Goal: Obtain resource: Download file/media

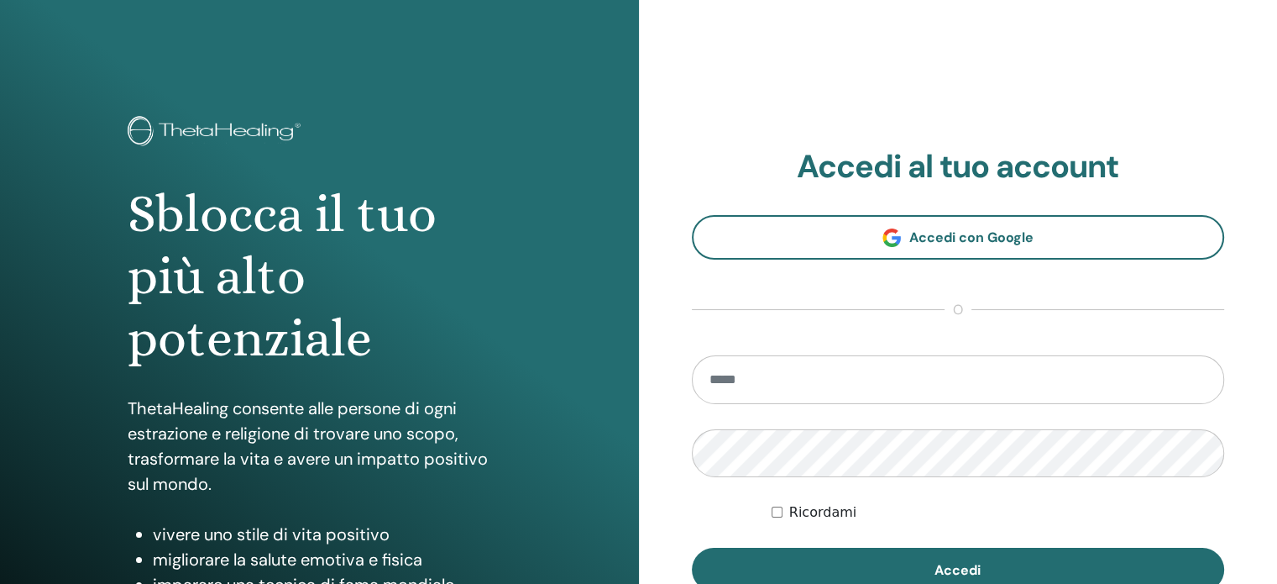
click at [766, 372] on input "email" at bounding box center [958, 379] width 533 height 49
type input "**********"
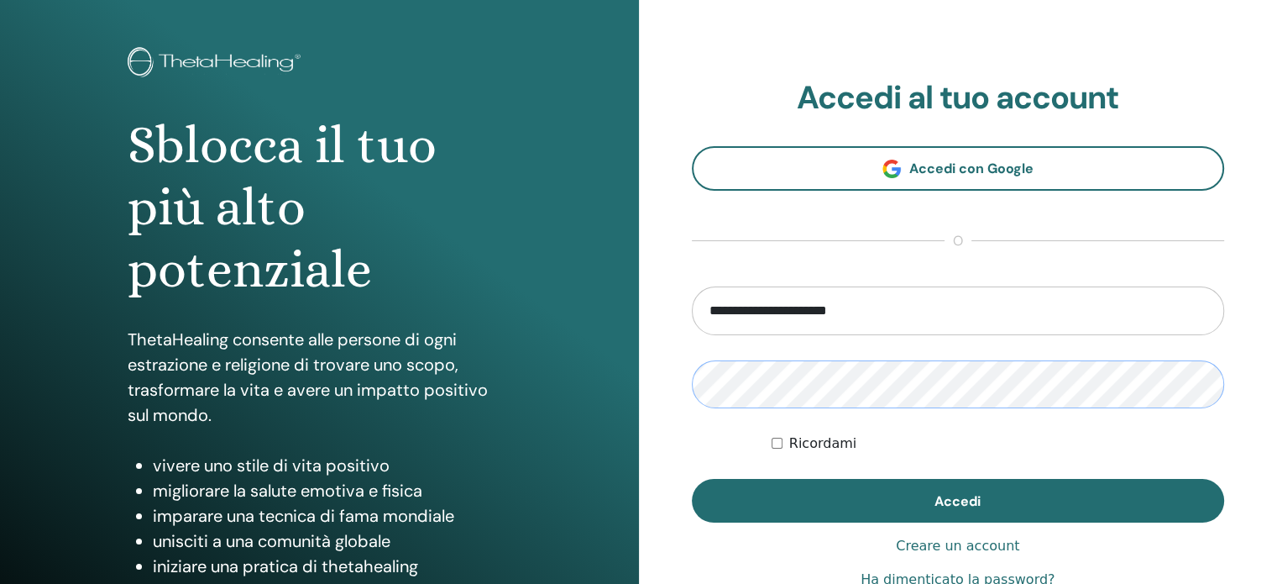
scroll to position [222, 0]
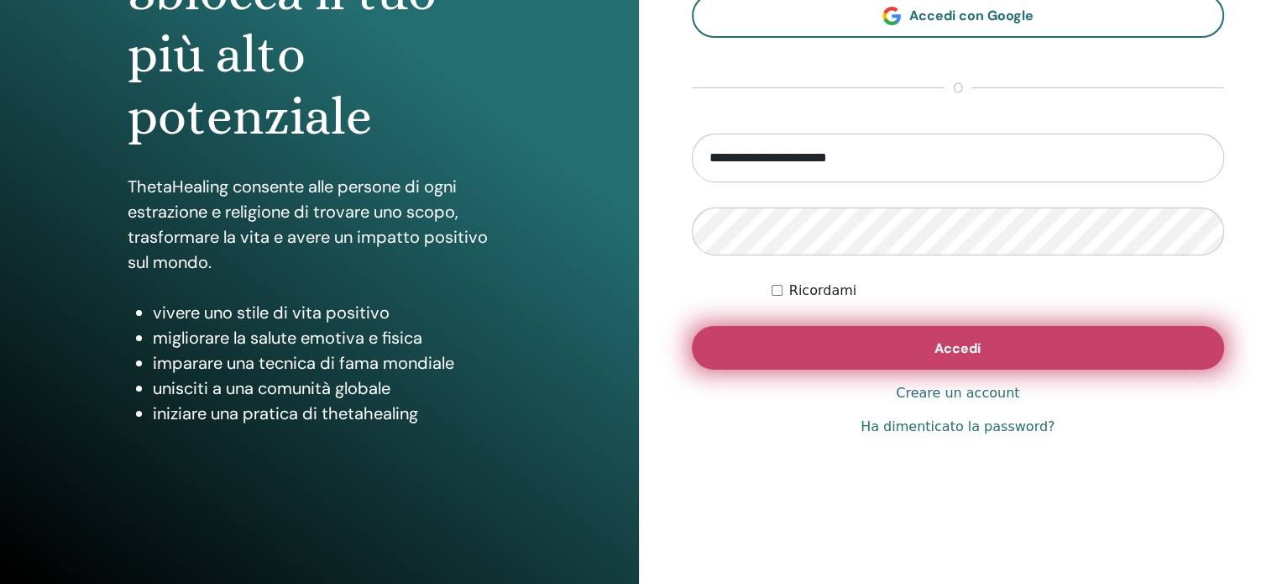
click at [959, 346] on span "Accedi" at bounding box center [958, 348] width 46 height 18
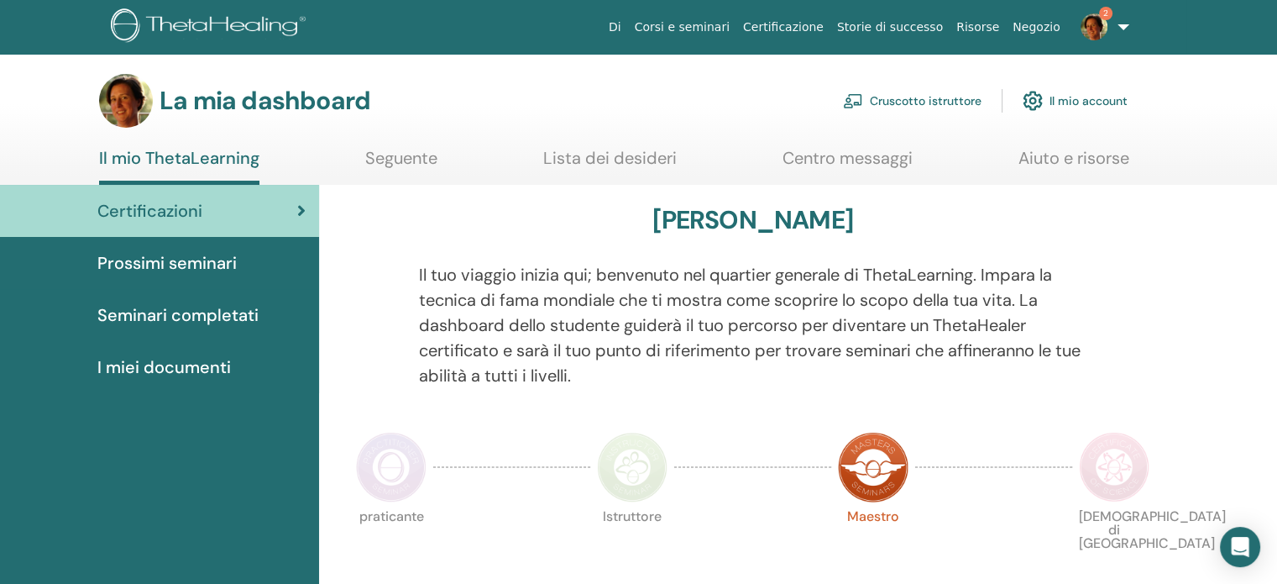
click at [1103, 26] on img at bounding box center [1094, 26] width 27 height 27
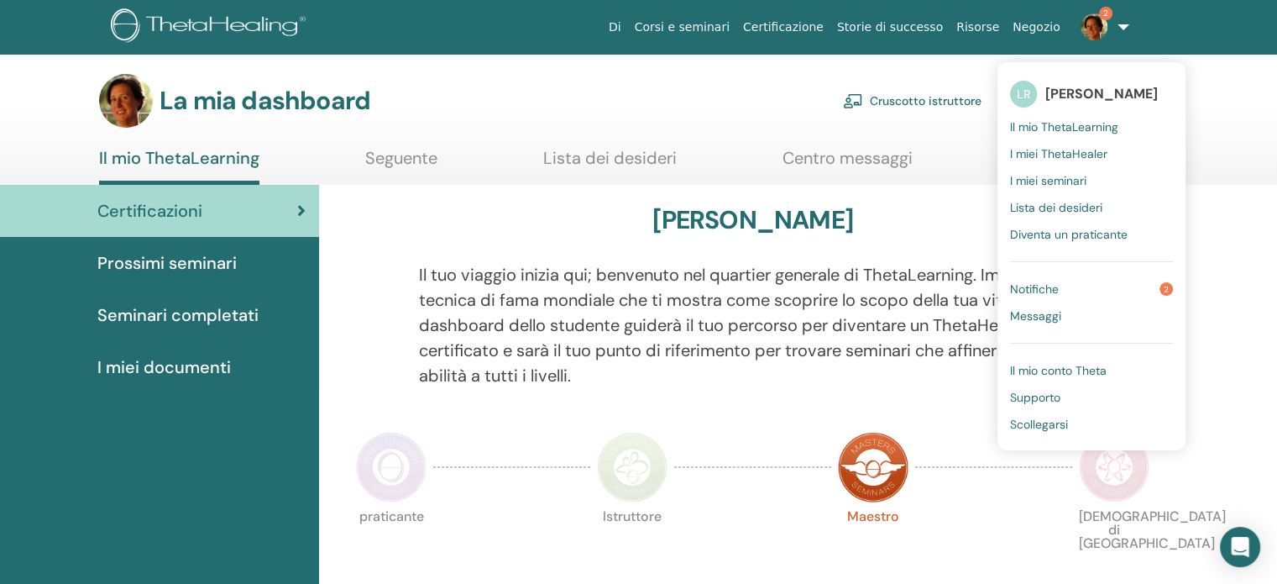
click at [1069, 281] on link "Notifiche 2" at bounding box center [1091, 288] width 163 height 27
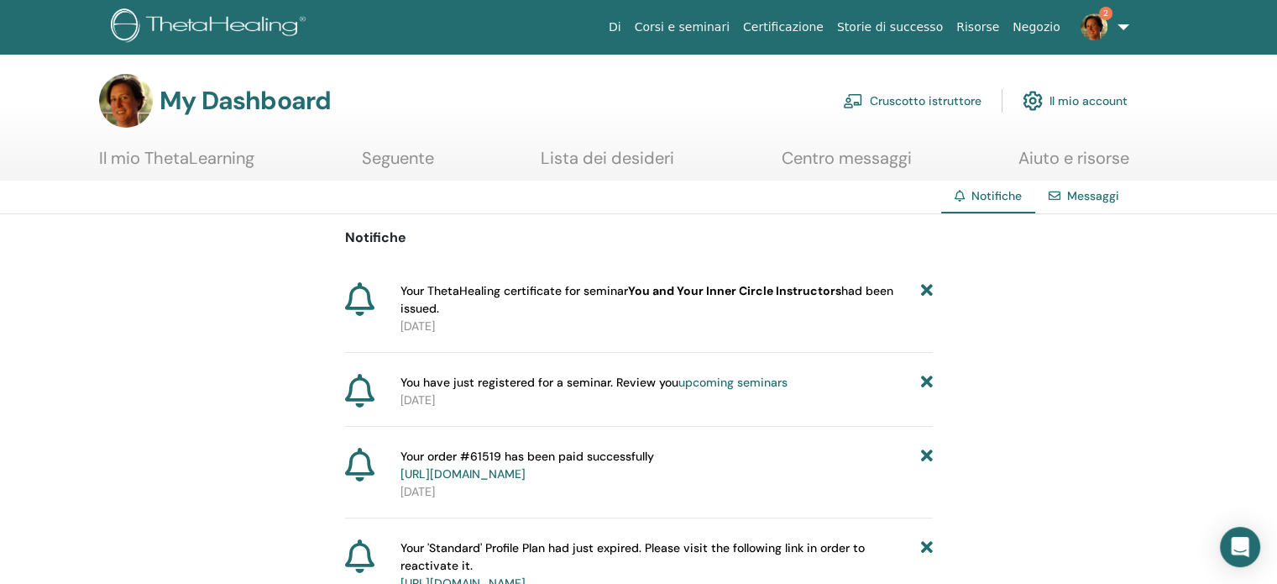
click at [749, 294] on b "You and Your Inner Circle Instructors" at bounding box center [734, 290] width 213 height 15
click at [928, 286] on icon at bounding box center [927, 299] width 12 height 35
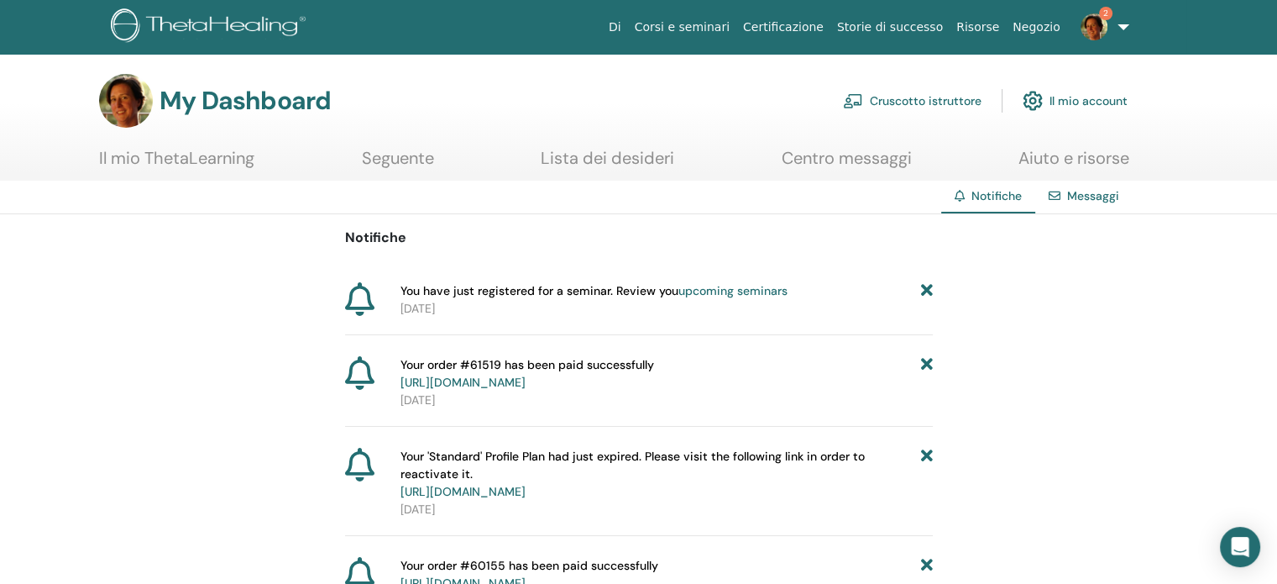
click at [912, 97] on link "Cruscotto istruttore" at bounding box center [912, 100] width 139 height 37
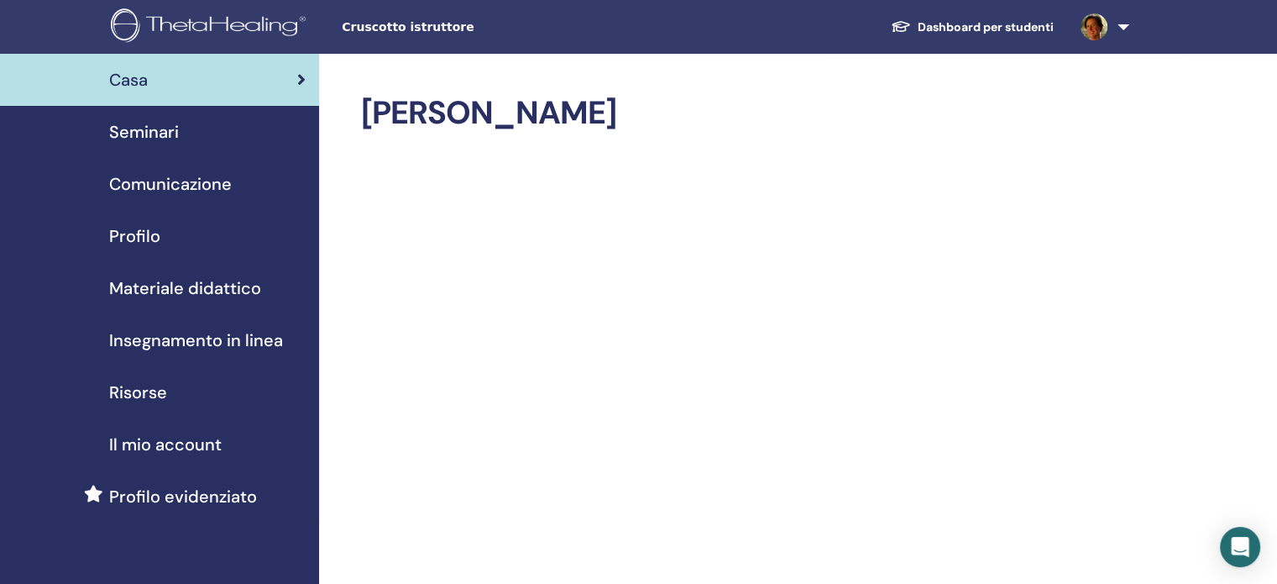
click at [228, 183] on span "Comunicazione" at bounding box center [170, 183] width 123 height 25
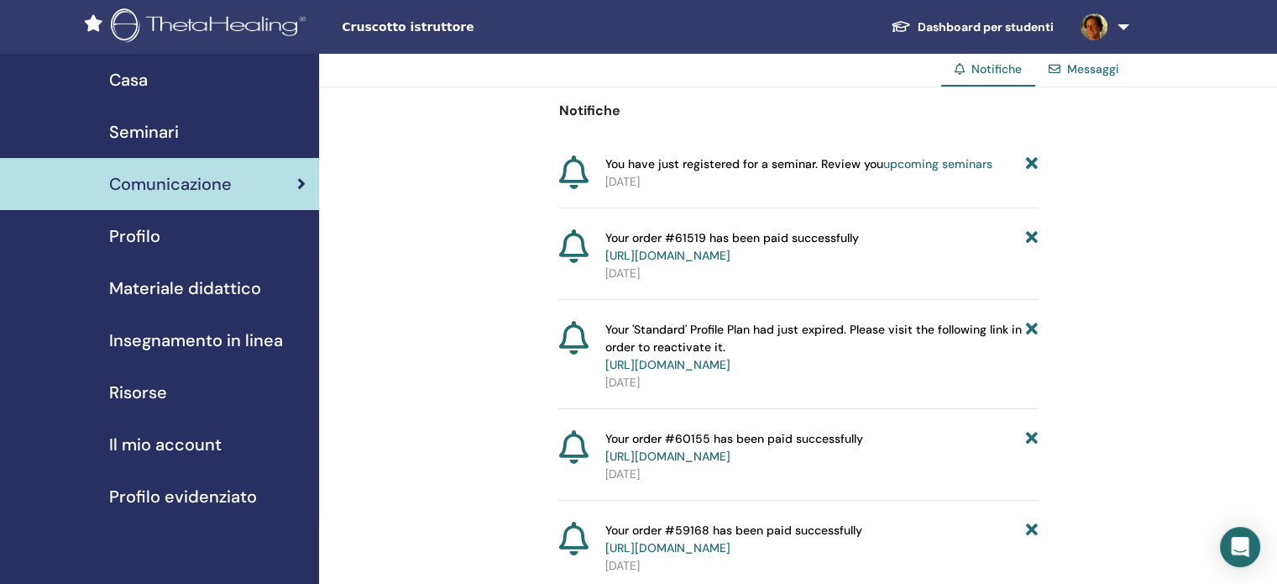
click at [156, 236] on span "Profilo" at bounding box center [134, 235] width 51 height 25
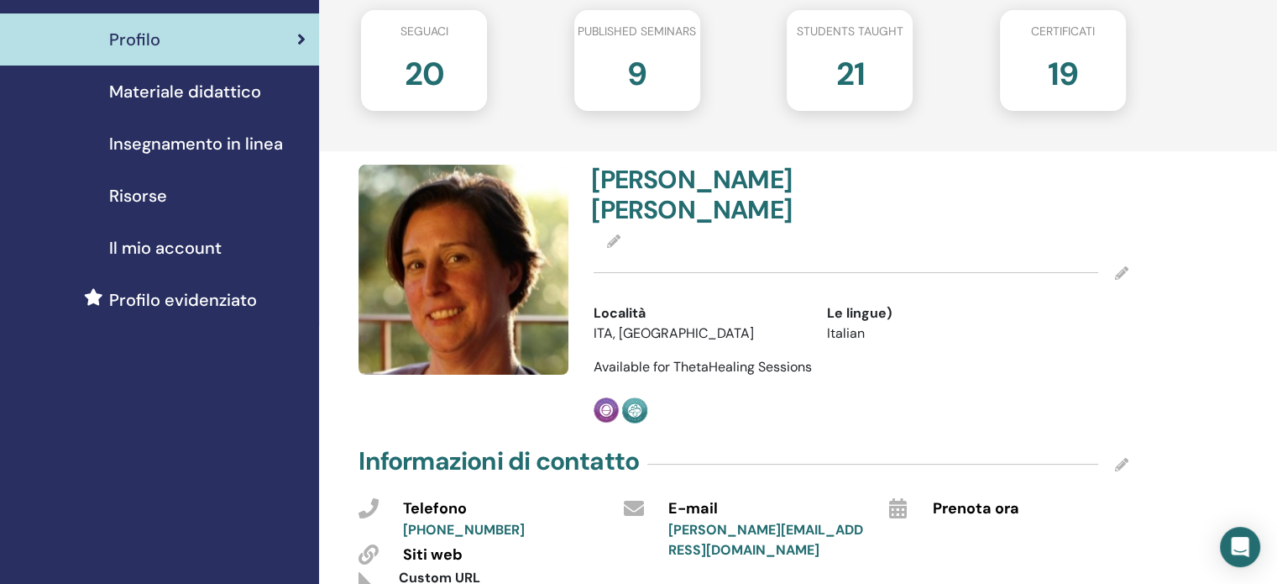
scroll to position [168, 0]
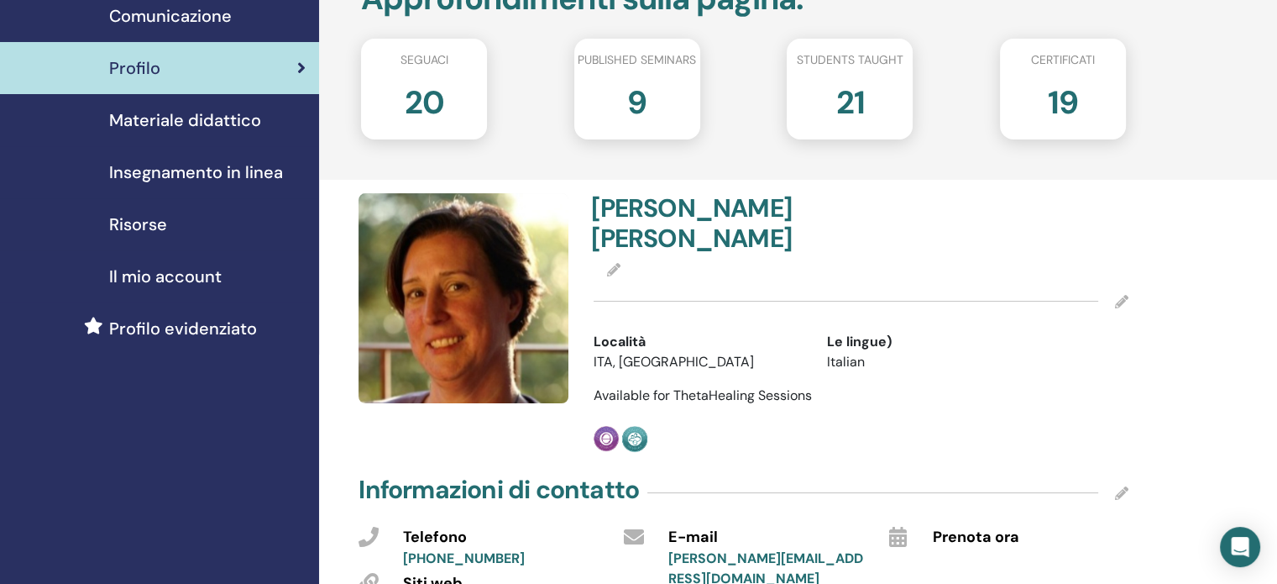
click at [241, 123] on span "Materiale didattico" at bounding box center [185, 120] width 152 height 25
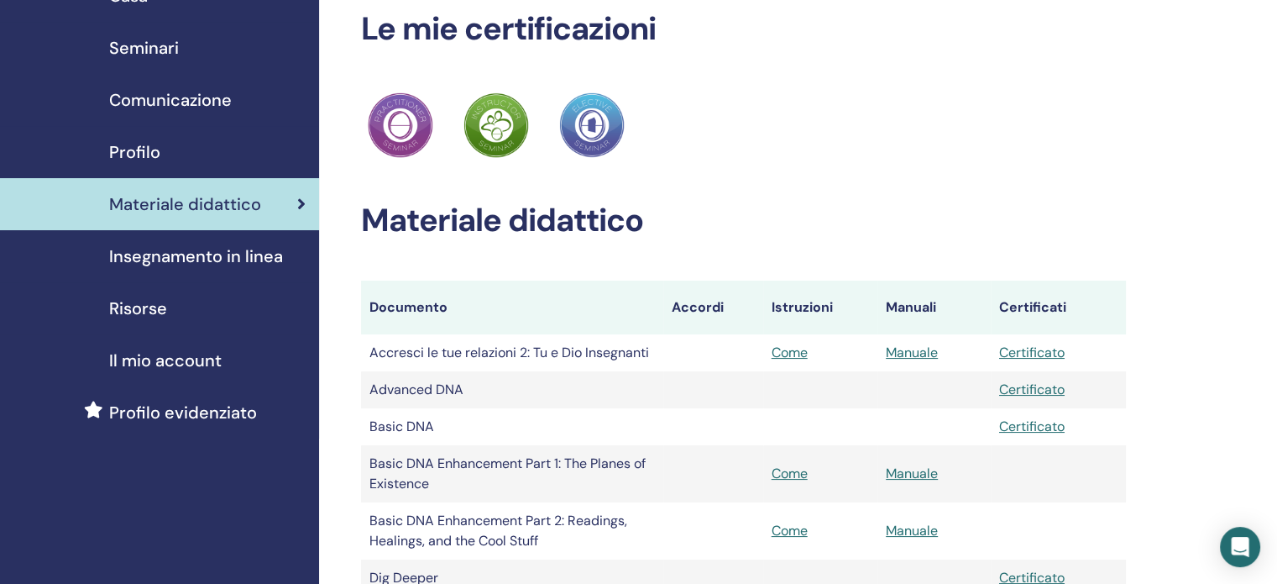
scroll to position [168, 0]
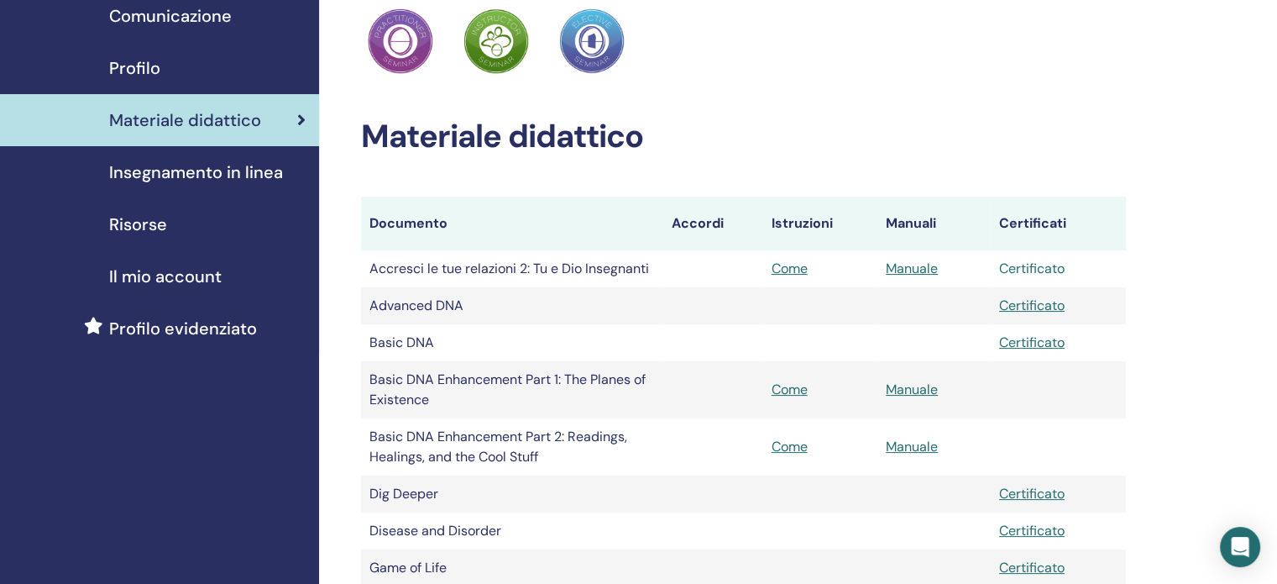
click at [1015, 271] on link "Certificato" at bounding box center [1032, 269] width 66 height 18
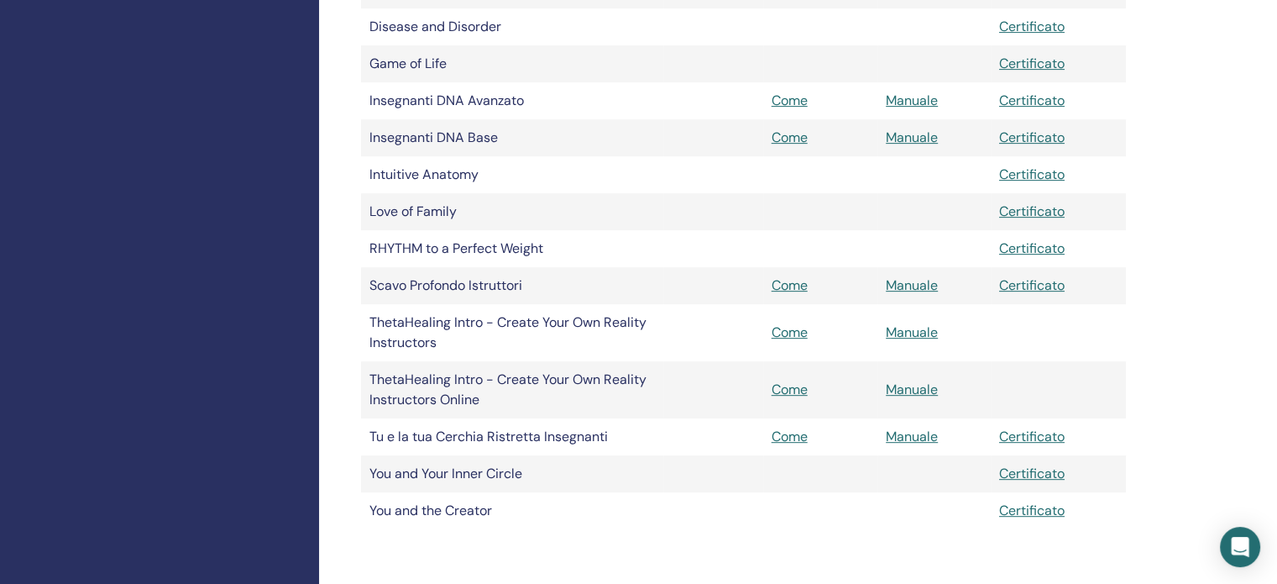
scroll to position [756, 0]
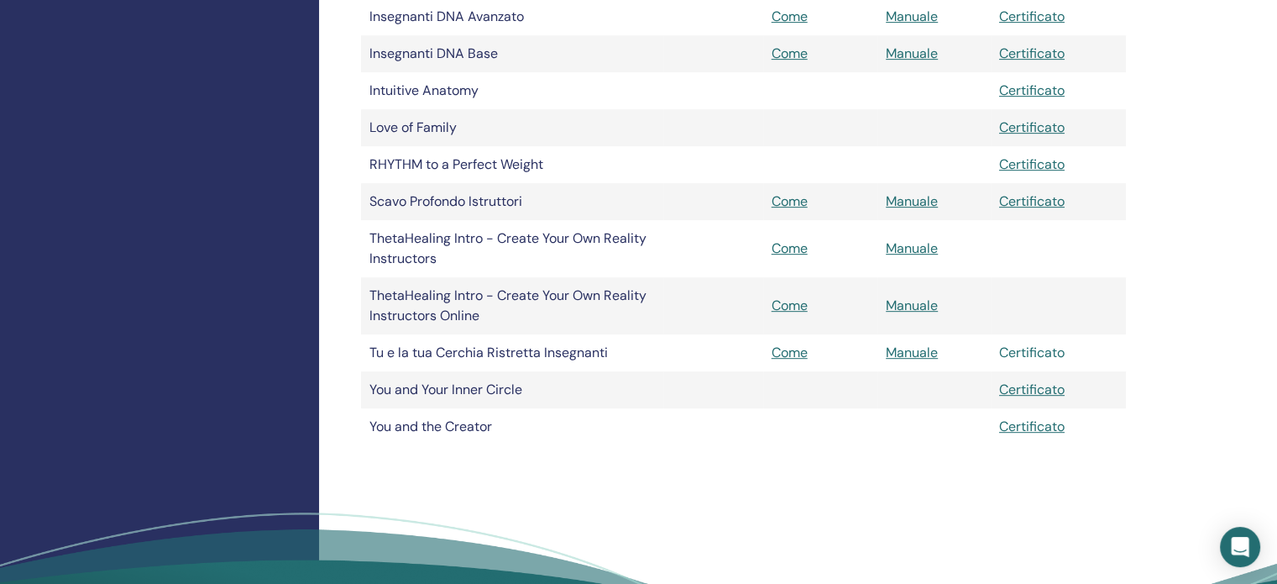
click at [1005, 355] on link "Certificato" at bounding box center [1032, 353] width 66 height 18
